Goal: Task Accomplishment & Management: Manage account settings

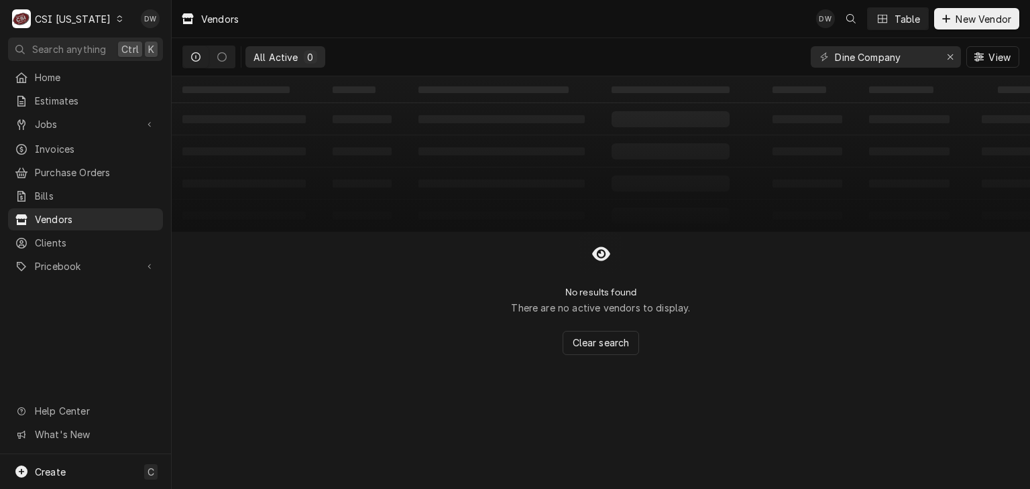
click at [117, 19] on icon "Dynamic Content Wrapper" at bounding box center [120, 18] width 6 height 7
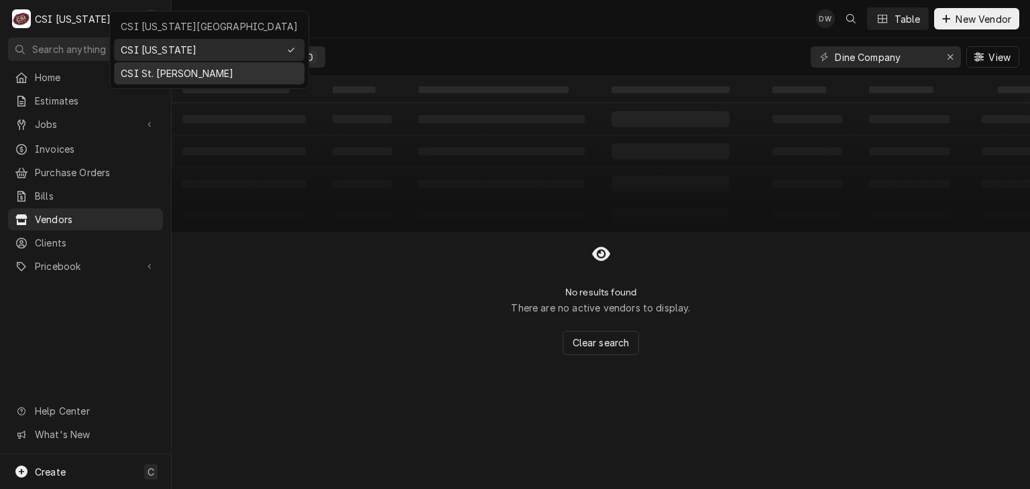
click at [137, 76] on div "CSI St. [PERSON_NAME]" at bounding box center [209, 73] width 177 height 14
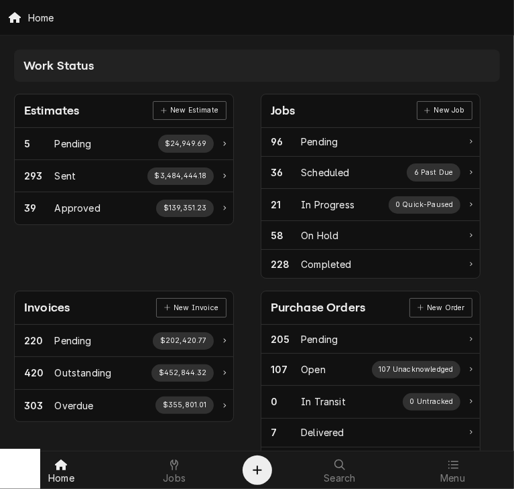
click at [302, 299] on div "Purchase Orders" at bounding box center [318, 308] width 95 height 18
click at [300, 300] on div "Purchase Orders" at bounding box center [318, 308] width 95 height 18
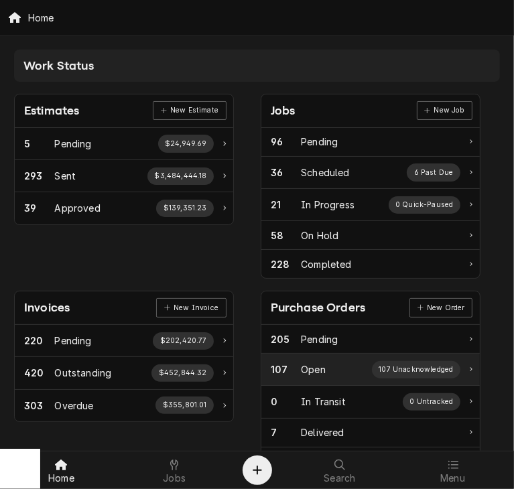
click at [318, 361] on div "107 Open 107 Unacknowledged" at bounding box center [366, 369] width 190 height 17
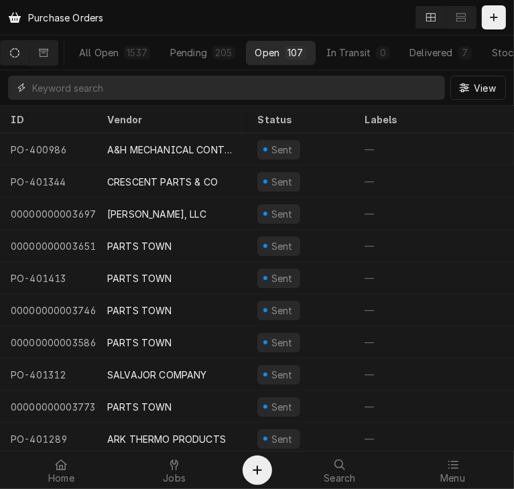
click at [41, 85] on input "Dynamic Content Wrapper" at bounding box center [235, 88] width 406 height 24
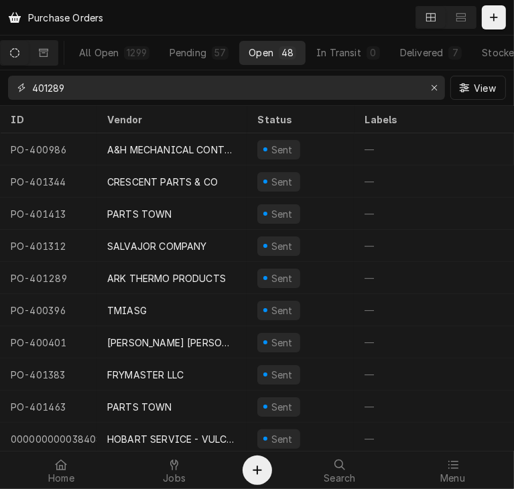
type input "401289"
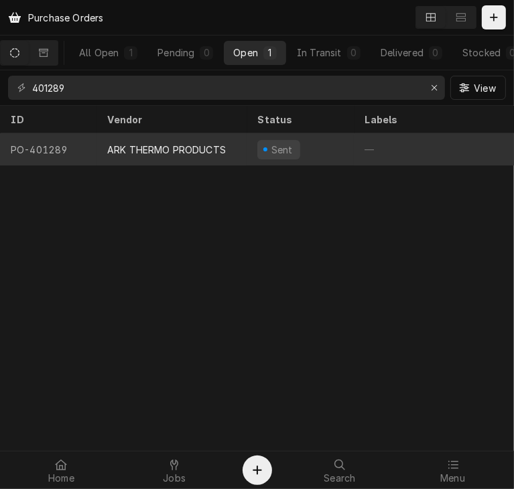
click at [145, 156] on div "ARK THERMO PRODUCTS" at bounding box center [172, 149] width 150 height 32
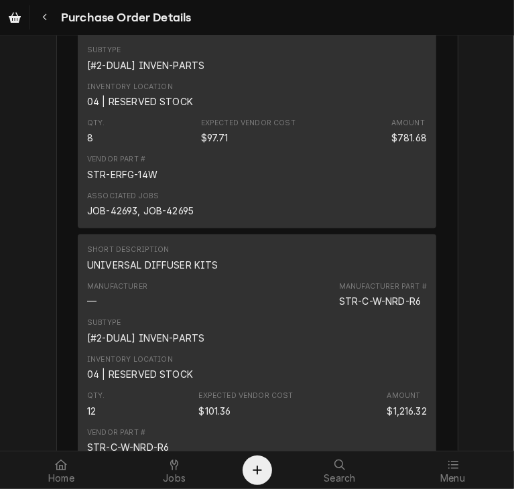
scroll to position [741, 0]
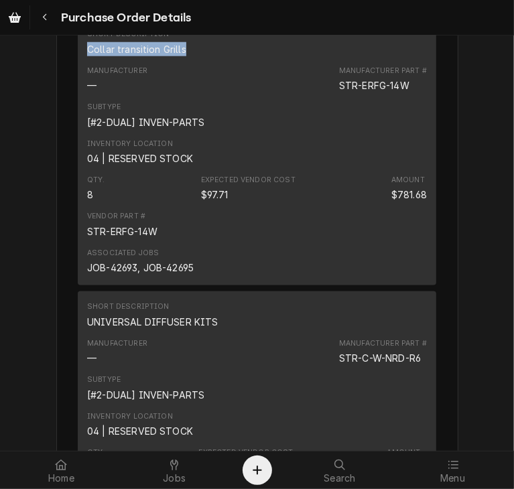
drag, startPoint x: 182, startPoint y: 76, endPoint x: 77, endPoint y: 74, distance: 104.6
click at [78, 74] on div "Short Description Collar transition Grills Manufacturer — Manufacturer Part # S…" at bounding box center [257, 151] width 359 height 267
copy div "Collar transition Grills"
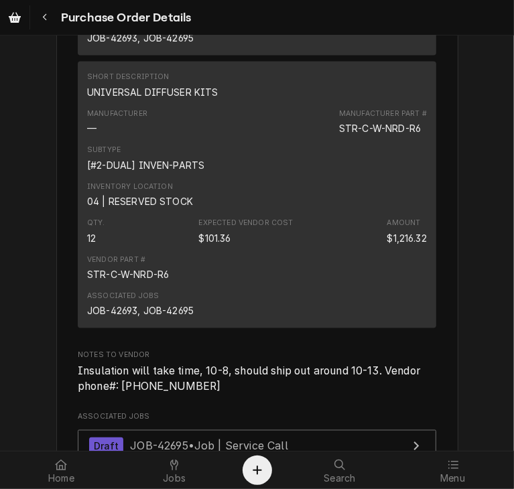
scroll to position [979, 0]
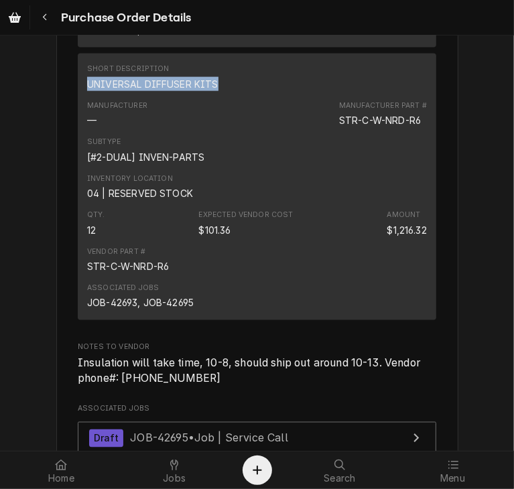
drag, startPoint x: 211, startPoint y: 110, endPoint x: 82, endPoint y: 117, distance: 128.9
click at [87, 91] on div "UNIVERSAL DIFFUSER KITS" at bounding box center [152, 84] width 131 height 14
copy div "UNIVERSAL DIFFUSER KITS"
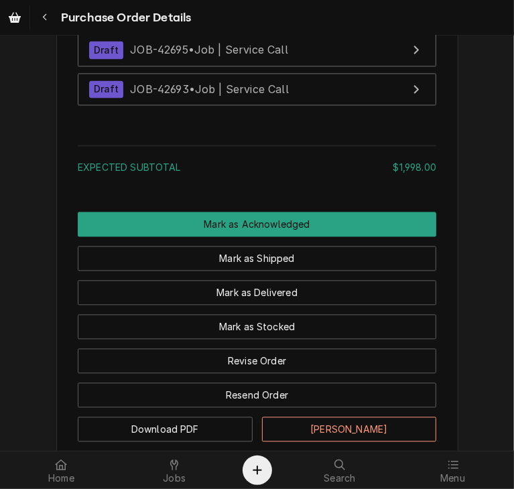
scroll to position [1378, 0]
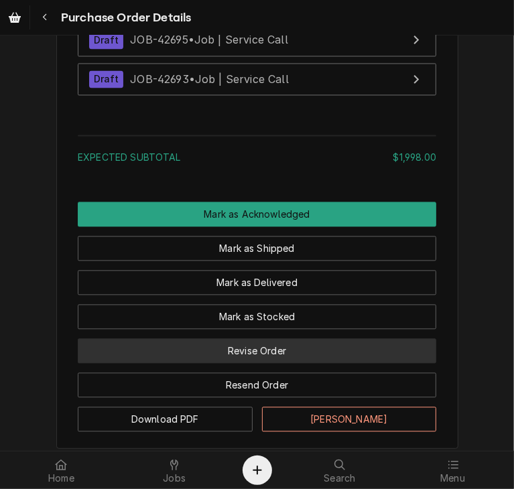
click at [249, 363] on button "Revise Order" at bounding box center [257, 351] width 359 height 25
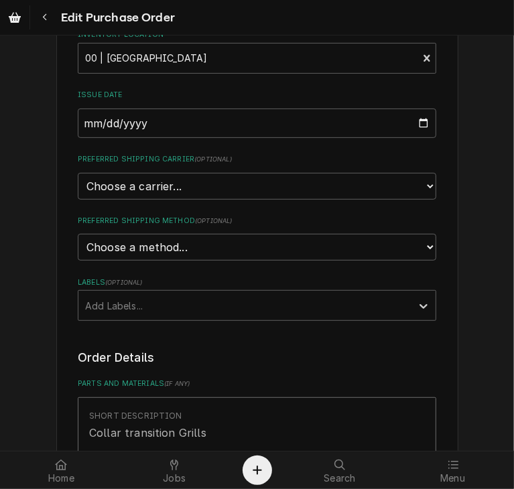
scroll to position [249, 0]
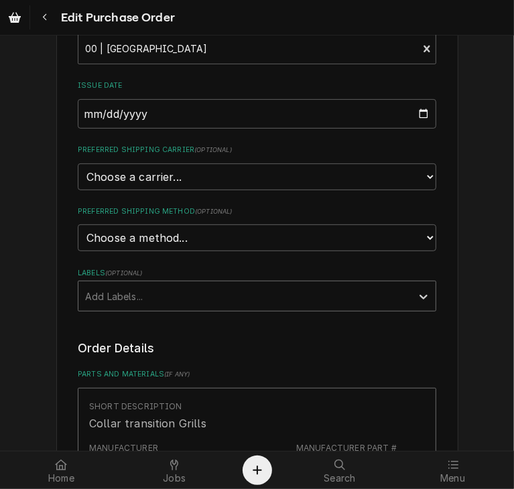
click at [260, 290] on div "Labels" at bounding box center [245, 296] width 320 height 24
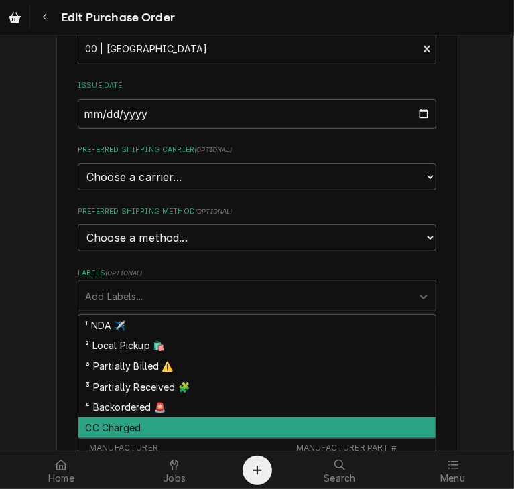
click at [194, 421] on div "CC Charged" at bounding box center [256, 428] width 357 height 21
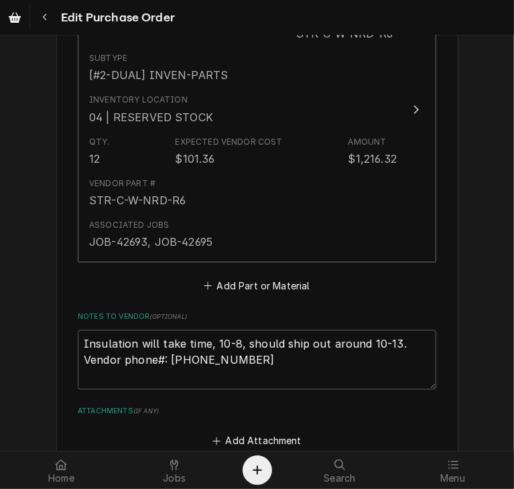
scroll to position [1206, 0]
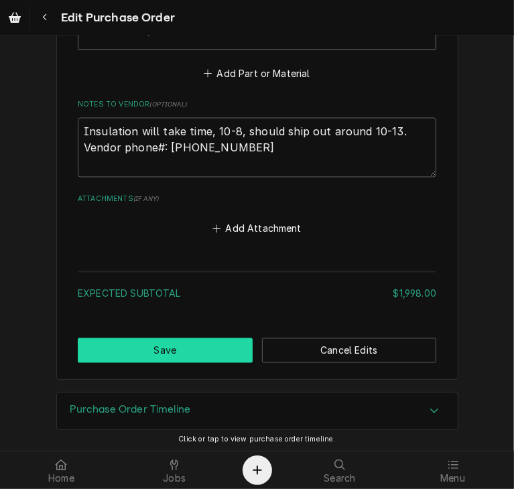
click at [134, 343] on button "Save" at bounding box center [165, 351] width 175 height 25
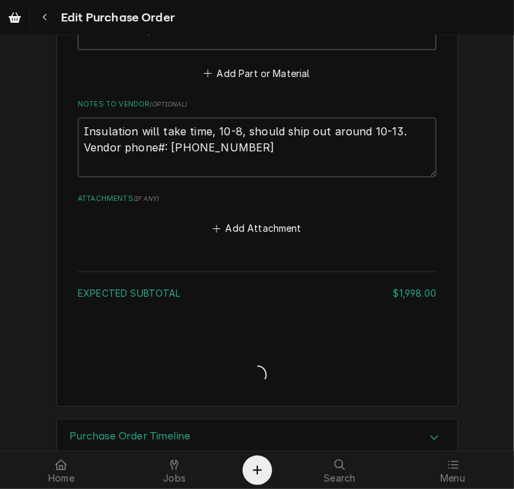
type textarea "x"
